Goal: Navigation & Orientation: Find specific page/section

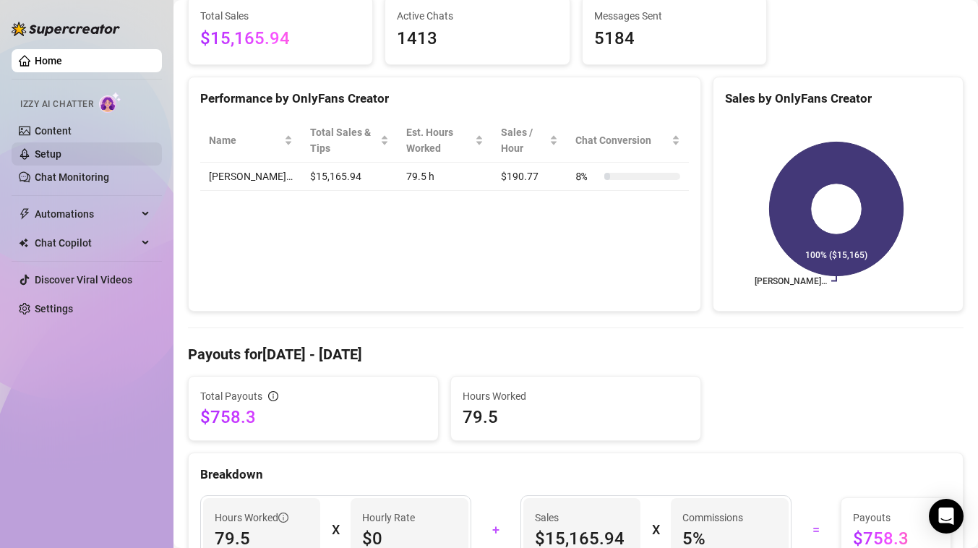
scroll to position [191, 0]
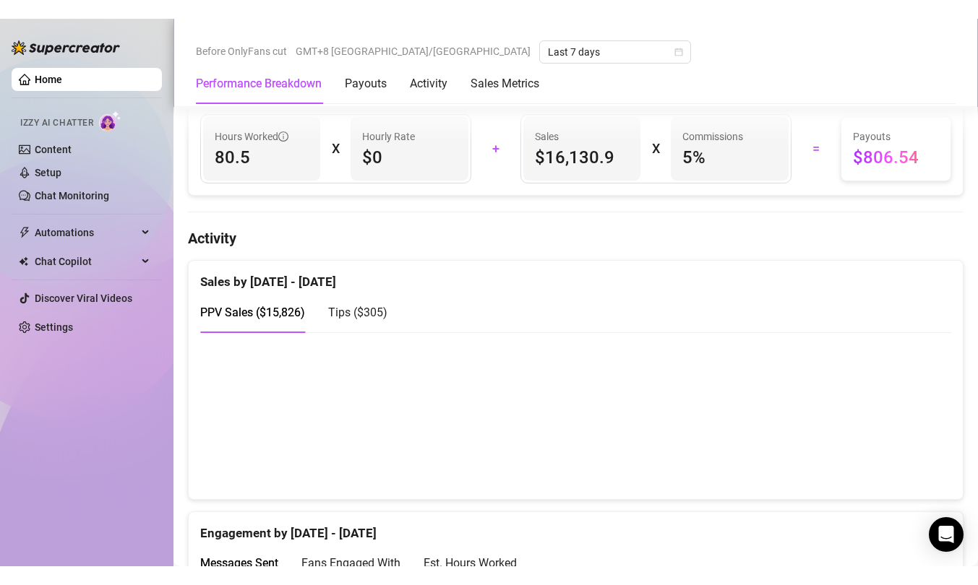
scroll to position [592, 0]
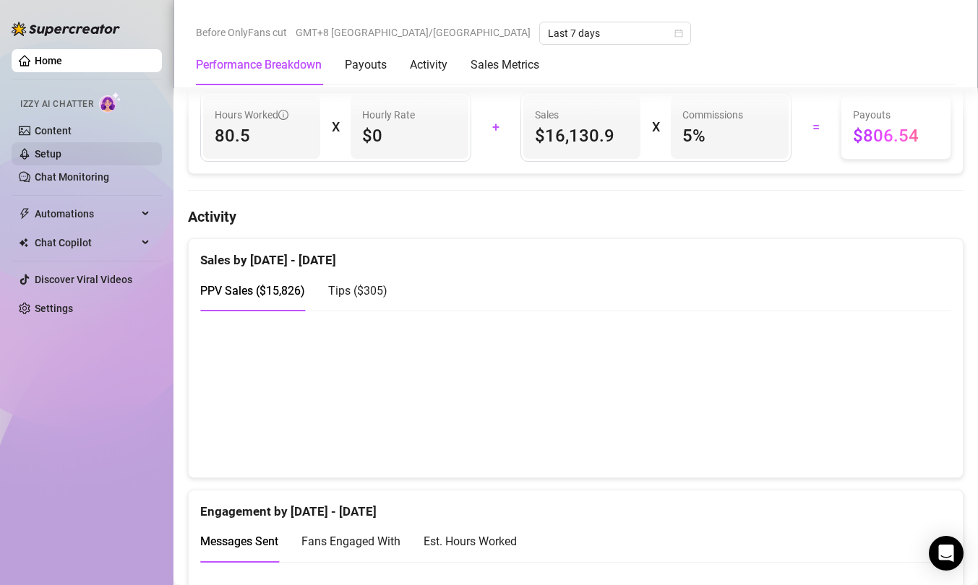
click at [61, 160] on link "Setup" at bounding box center [48, 154] width 27 height 12
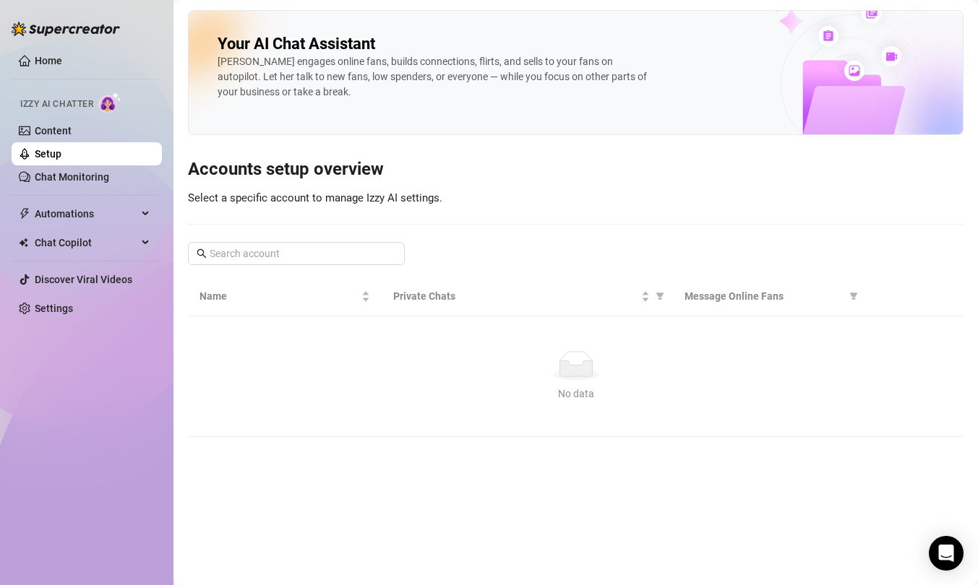
click at [61, 160] on link "Setup" at bounding box center [48, 154] width 27 height 12
click at [35, 55] on link "Home" at bounding box center [48, 61] width 27 height 12
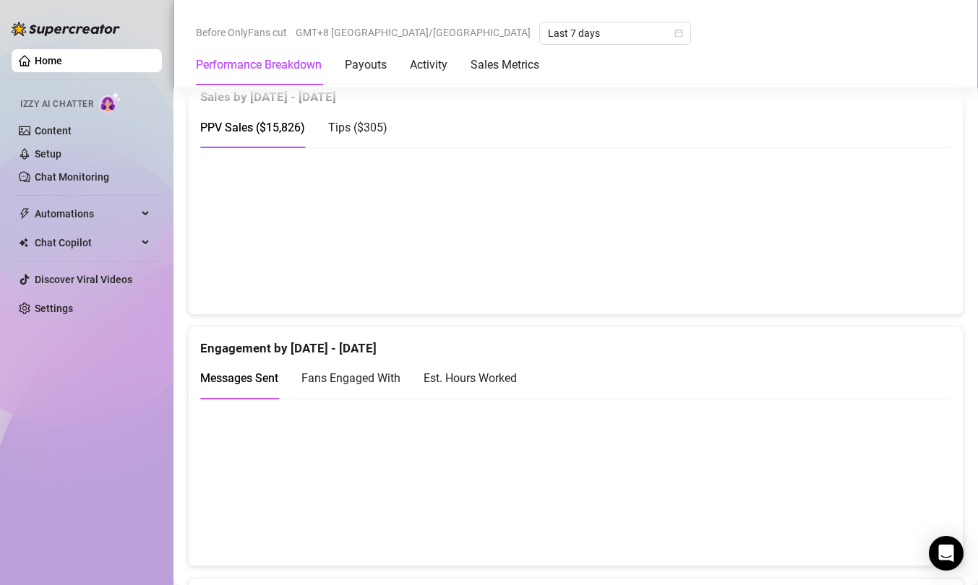
scroll to position [752, 0]
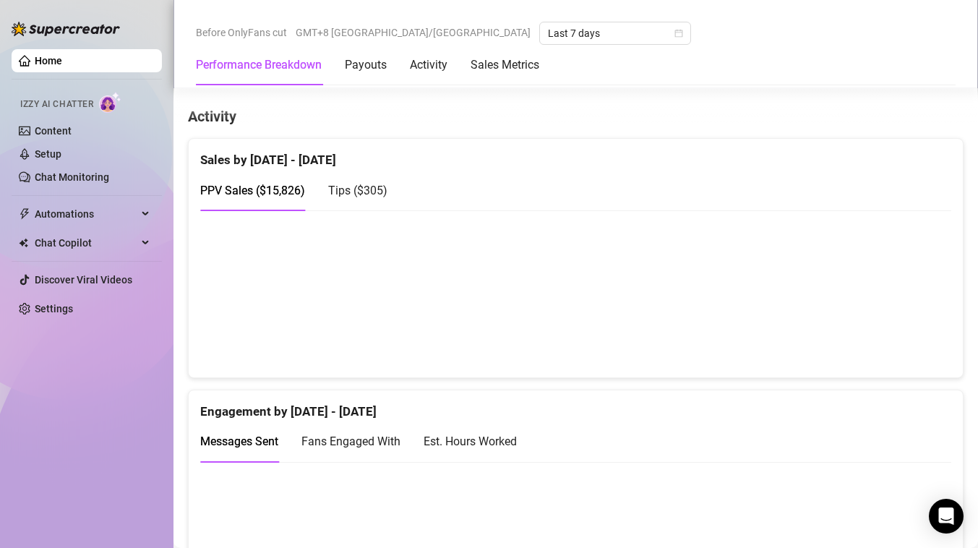
scroll to position [693, 0]
click at [878, 283] on canvas at bounding box center [570, 292] width 740 height 145
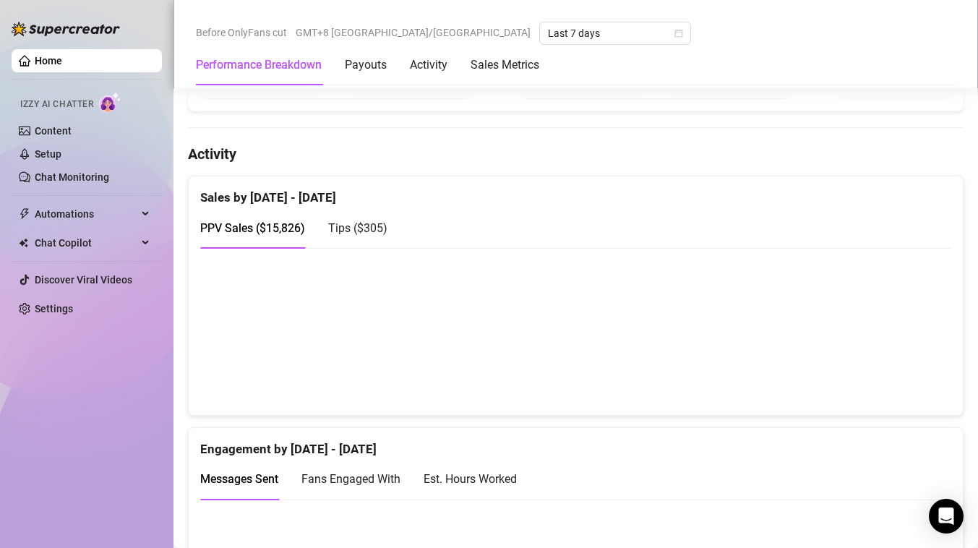
scroll to position [657, 0]
